Goal: Download file/media

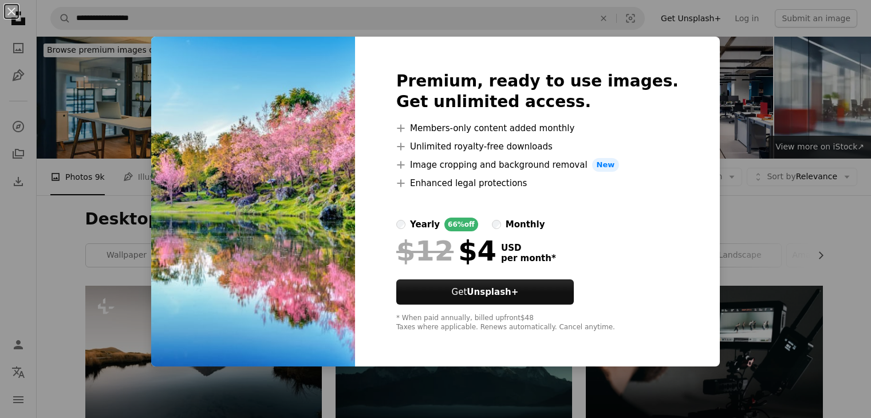
scroll to position [802, 0]
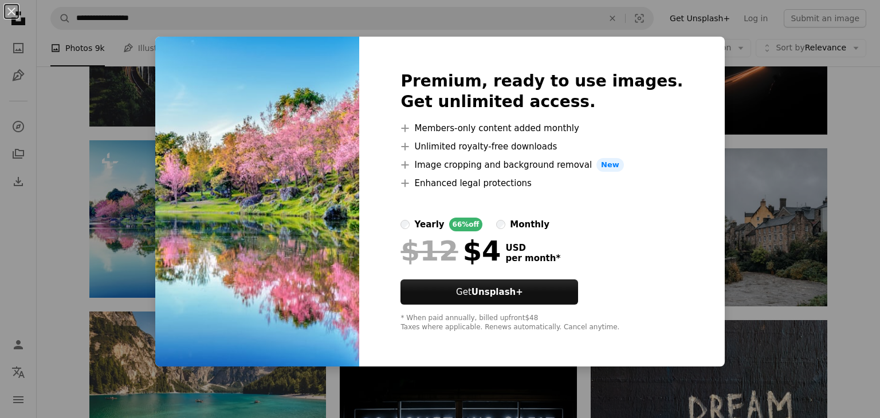
click at [150, 84] on div "An X shape Premium, ready to use images. Get unlimited access. A plus sign Memb…" at bounding box center [440, 209] width 880 height 418
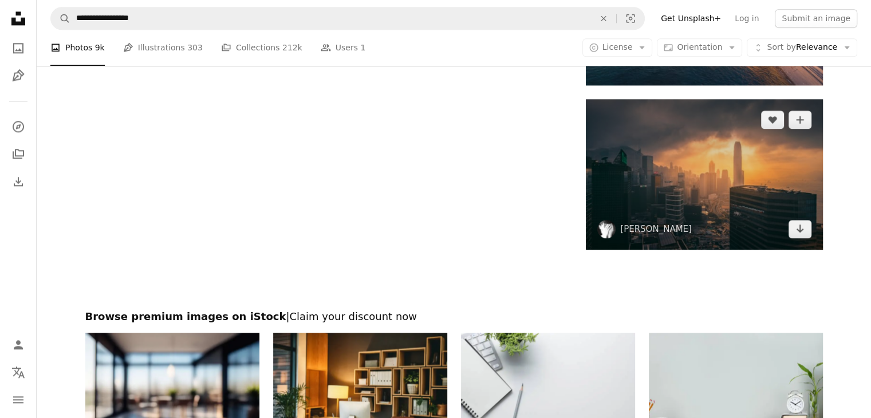
scroll to position [1547, 0]
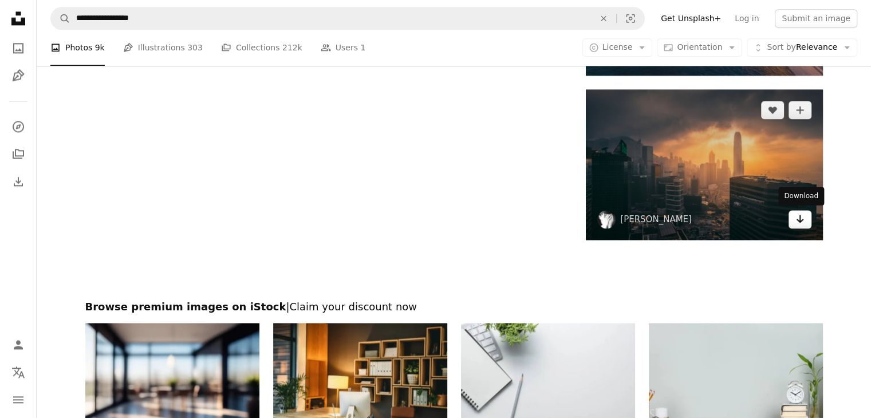
click at [800, 218] on icon "Arrow pointing down" at bounding box center [800, 219] width 9 height 14
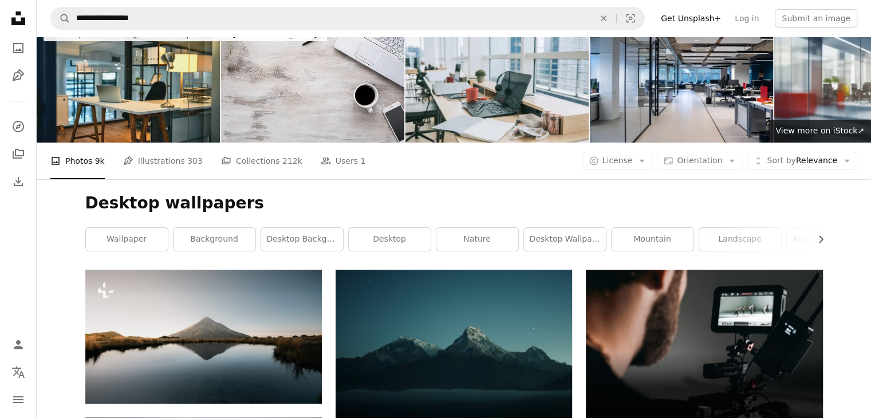
scroll to position [0, 0]
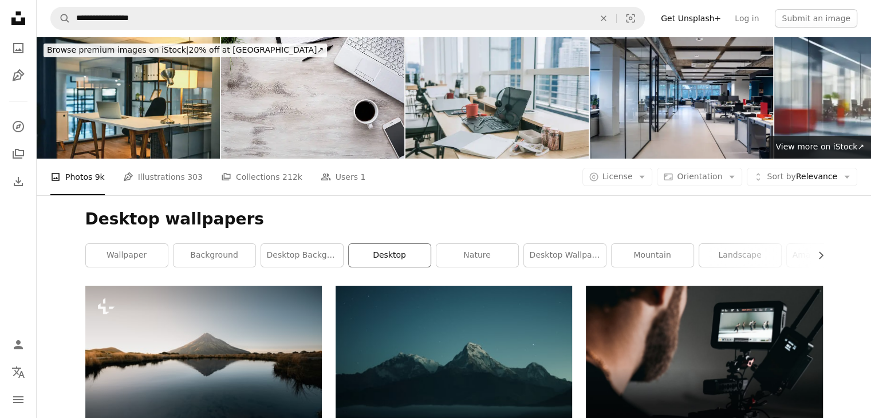
click at [407, 257] on link "desktop" at bounding box center [390, 255] width 82 height 23
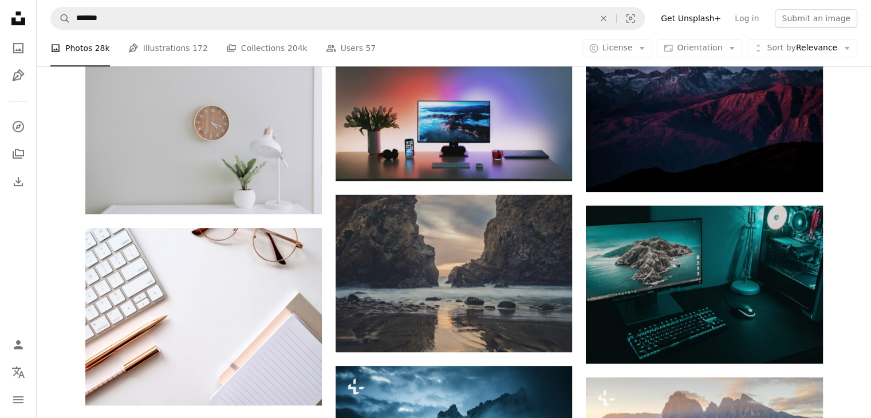
scroll to position [561, 0]
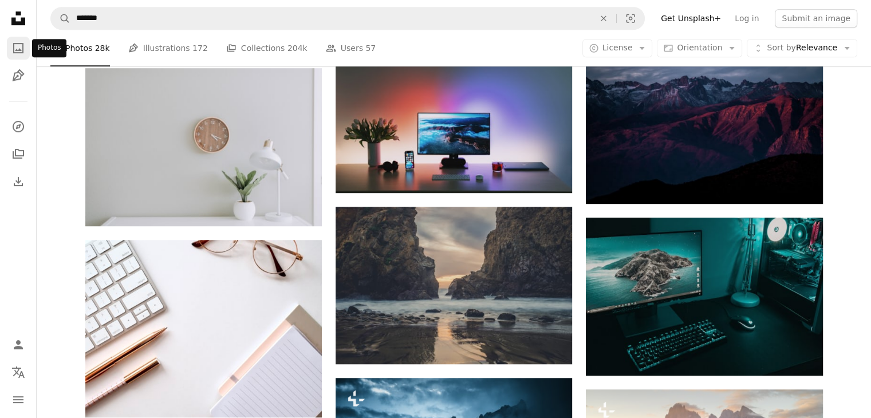
click at [15, 53] on icon "A photo" at bounding box center [18, 48] width 14 height 14
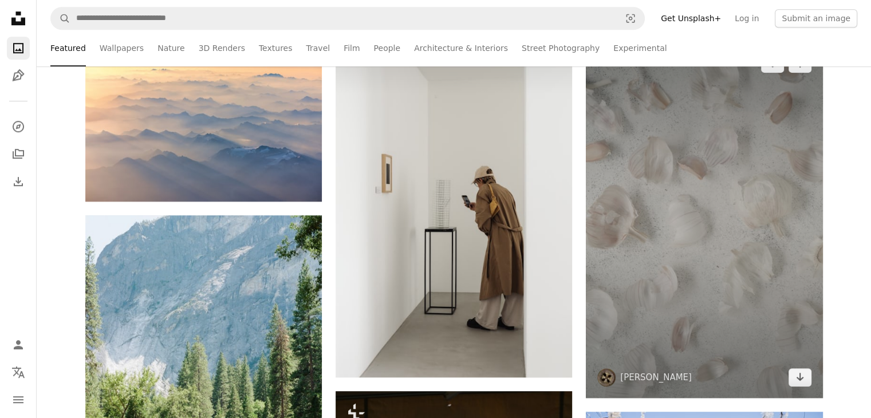
scroll to position [802, 0]
